Goal: Task Accomplishment & Management: Complete application form

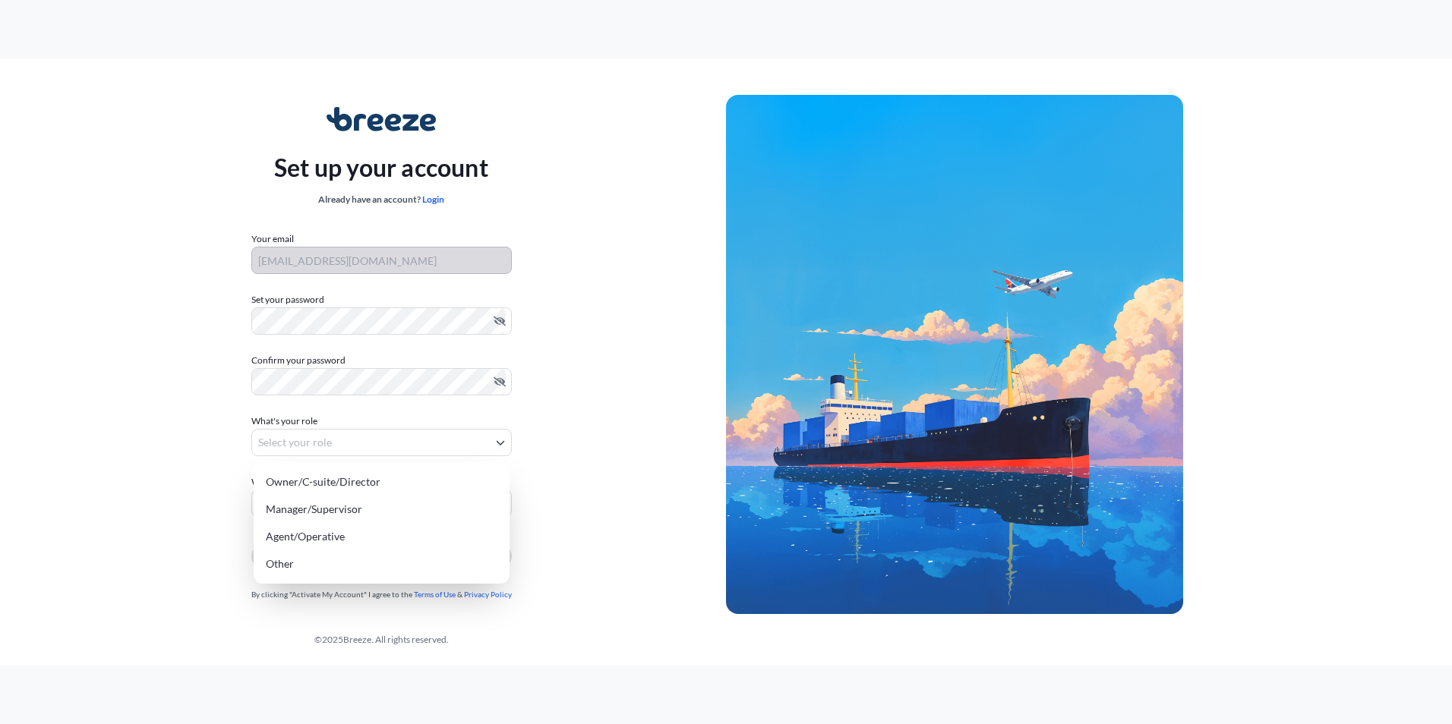
click at [387, 440] on body "Set up your account Already have an account? Login Your email [EMAIL_ADDRESS][D…" at bounding box center [726, 362] width 1452 height 724
click at [335, 535] on div "Agent/Operative" at bounding box center [382, 536] width 244 height 27
select select "agent/operative"
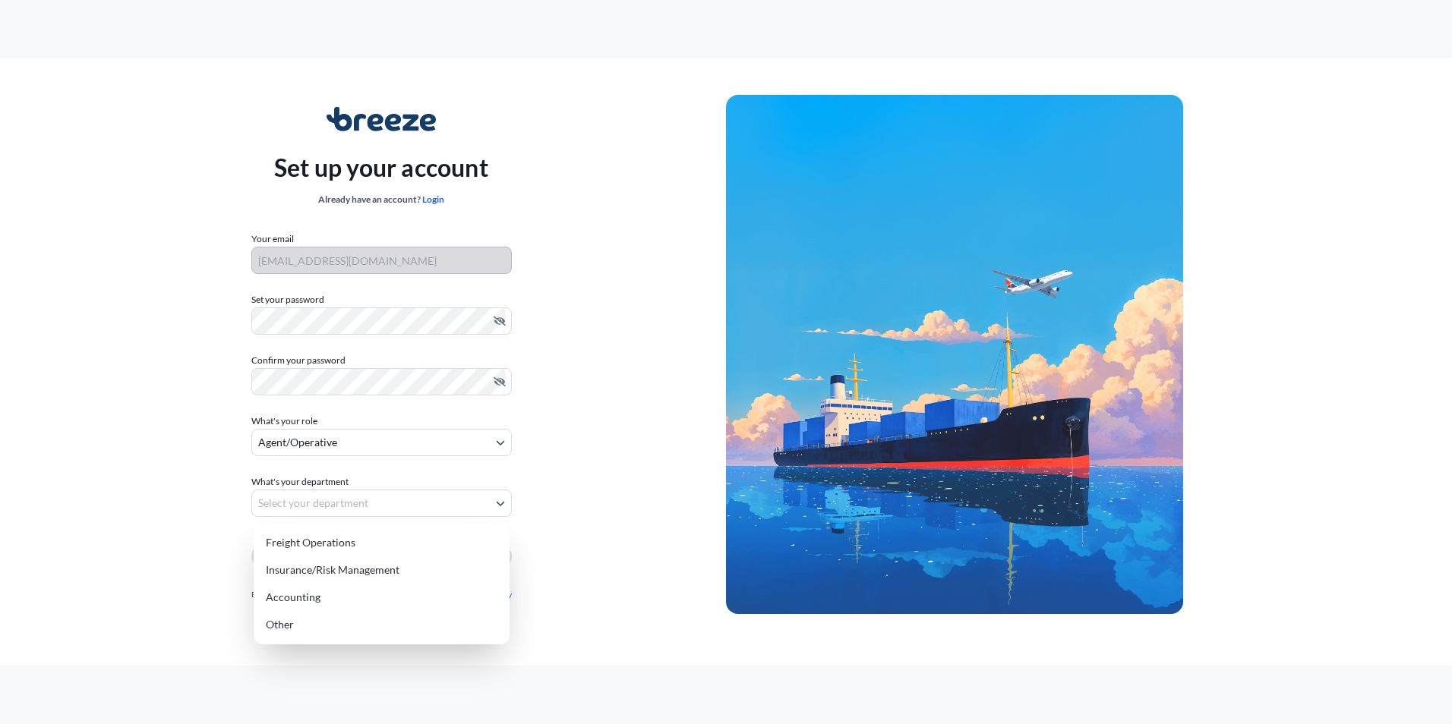
click at [333, 500] on body "Set up your account Already have an account? Login Your email [EMAIL_ADDRESS][D…" at bounding box center [726, 362] width 1452 height 724
click at [325, 544] on div "Freight Operations" at bounding box center [382, 542] width 244 height 27
select select "freight operations"
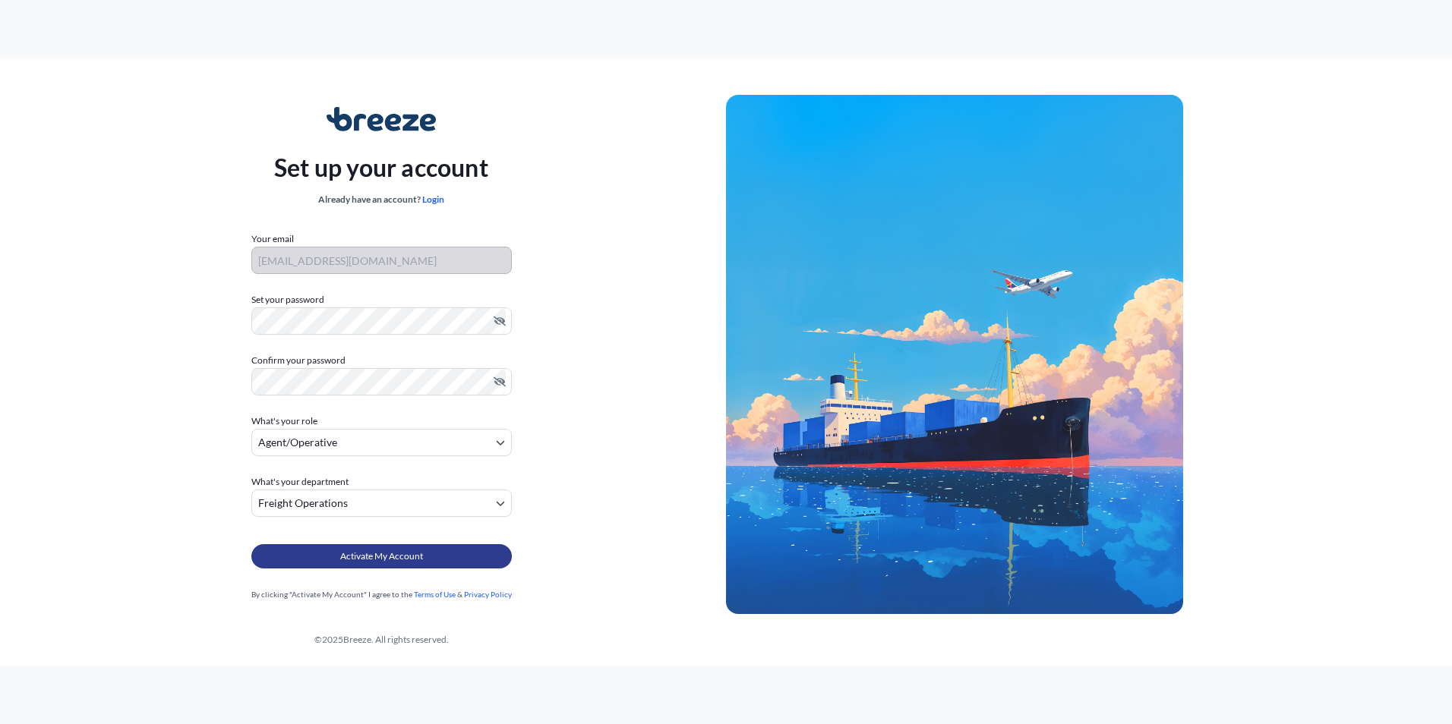
click at [332, 558] on button "Activate My Account" at bounding box center [381, 556] width 260 height 24
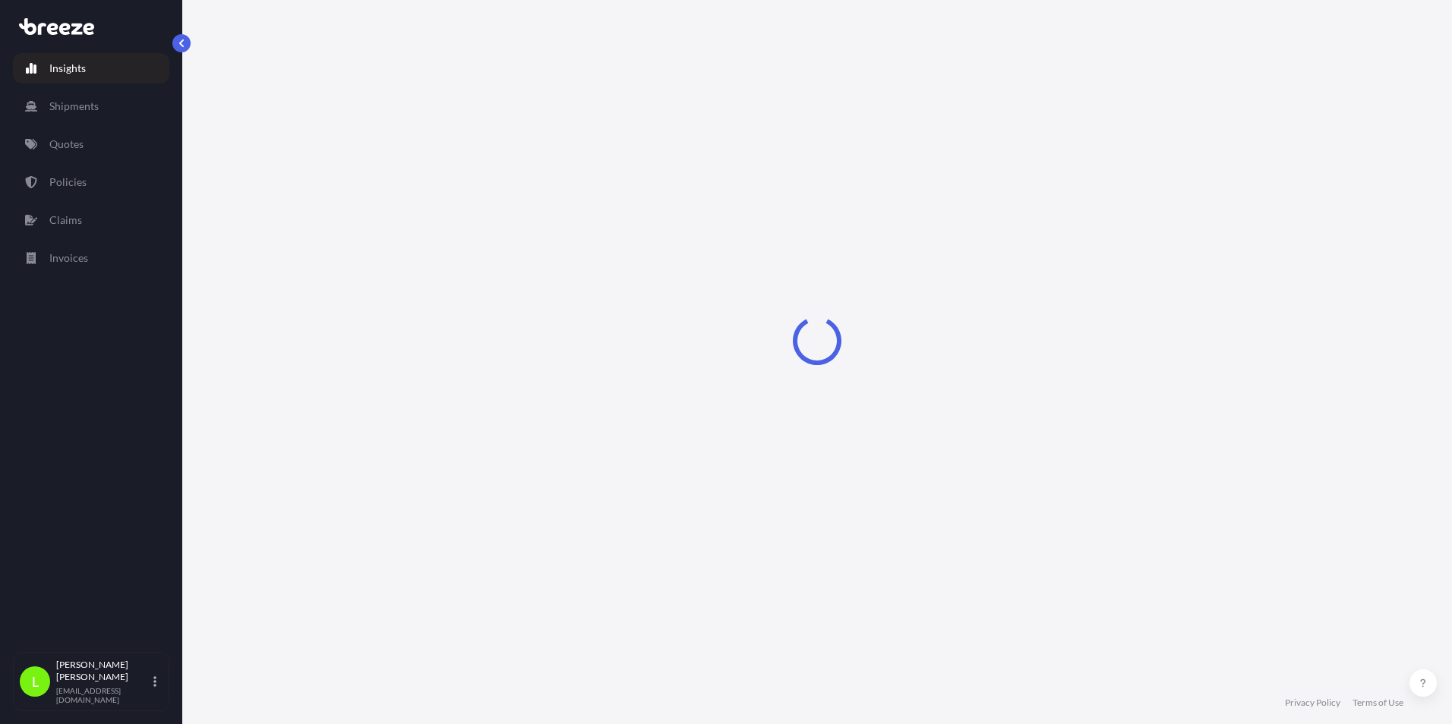
select select "2025"
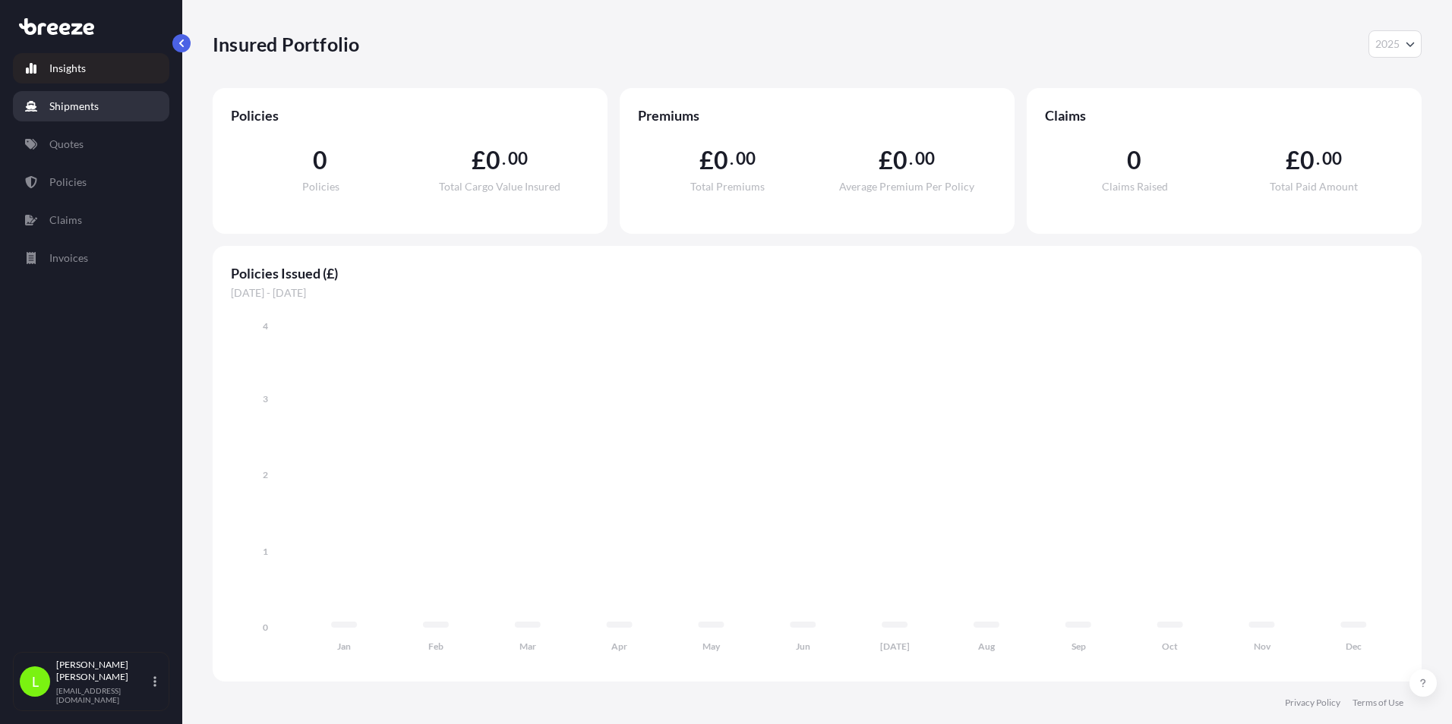
click at [60, 112] on p "Shipments" at bounding box center [73, 106] width 49 height 15
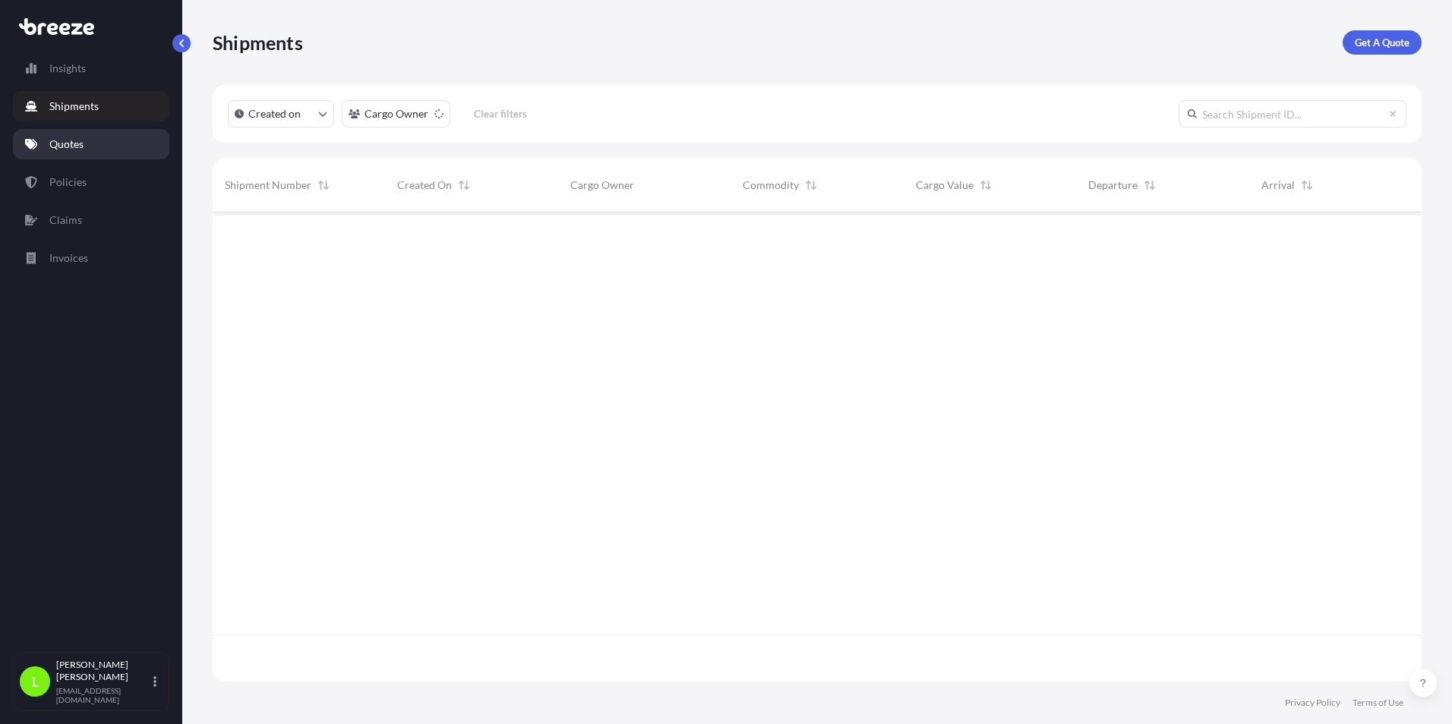
scroll to position [513, 1197]
